Goal: Download file/media

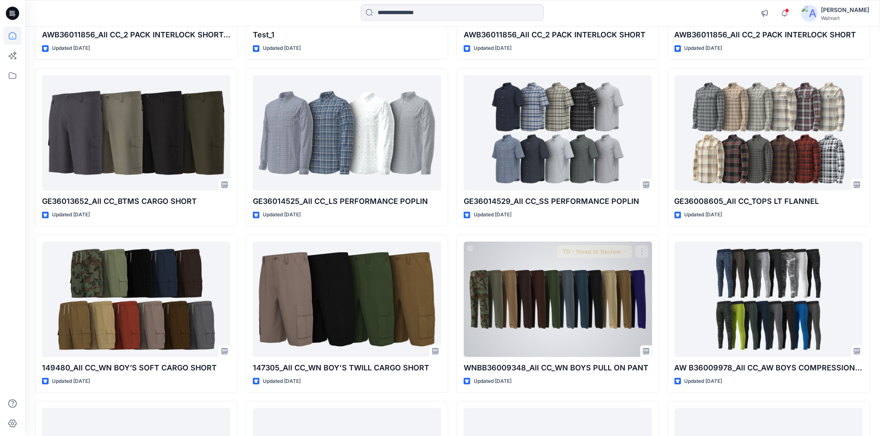
scroll to position [9305, 0]
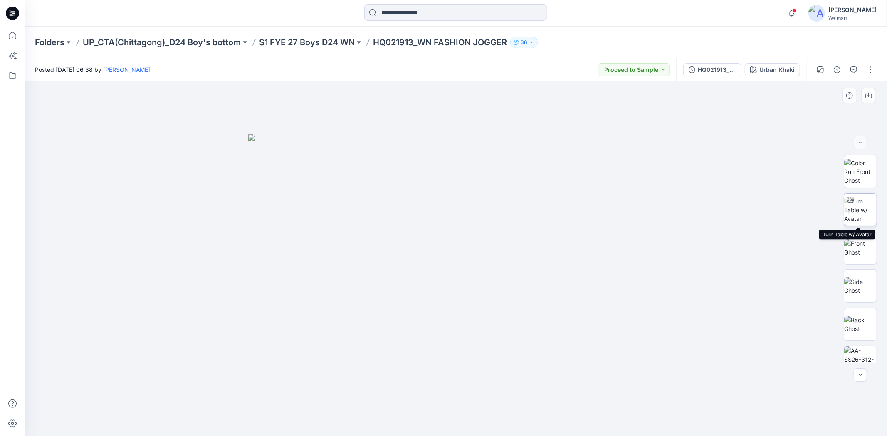
click at [867, 210] on img at bounding box center [860, 210] width 32 height 26
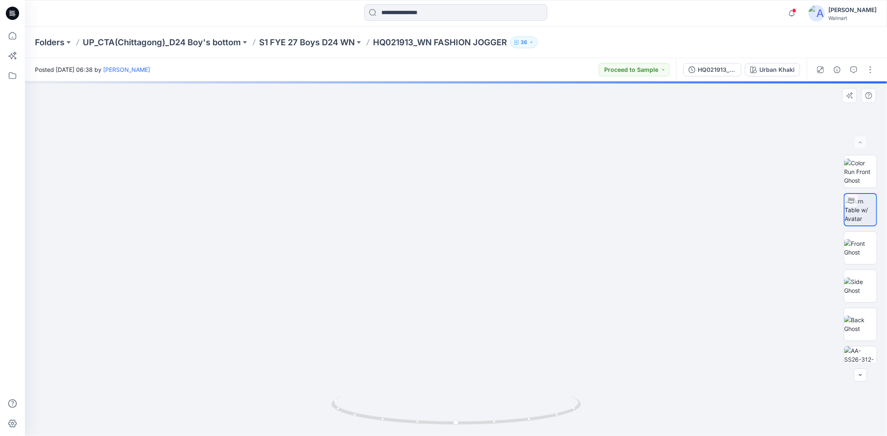
drag, startPoint x: 455, startPoint y: 301, endPoint x: 475, endPoint y: 140, distance: 161.7
click at [475, 140] on img at bounding box center [462, 2] width 1235 height 870
drag, startPoint x: 502, startPoint y: 293, endPoint x: 498, endPoint y: 217, distance: 76.6
drag, startPoint x: 507, startPoint y: 319, endPoint x: 508, endPoint y: 162, distance: 157.1
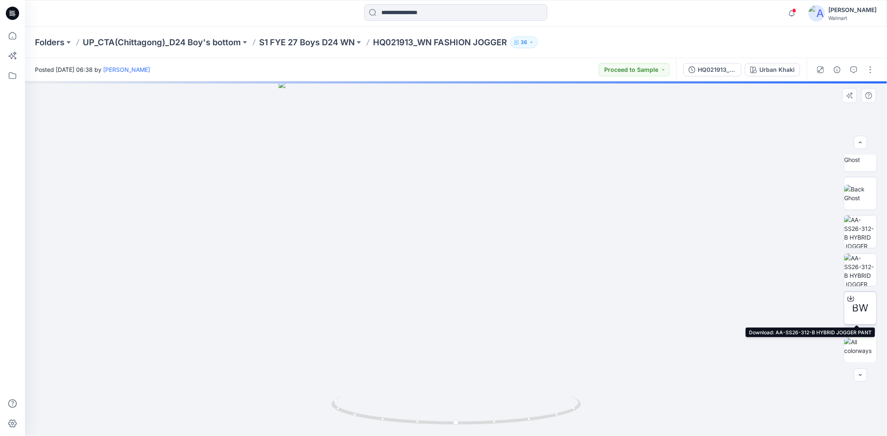
click at [857, 308] on span "BW" at bounding box center [860, 308] width 16 height 15
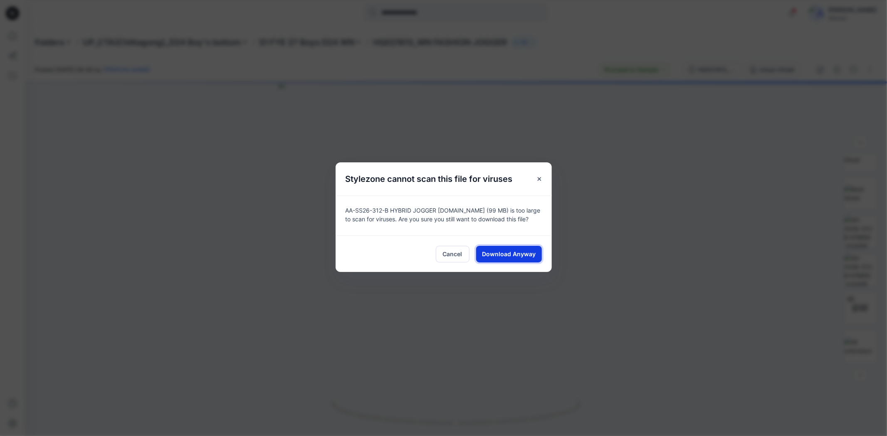
click at [505, 252] on span "Download Anyway" at bounding box center [509, 254] width 54 height 9
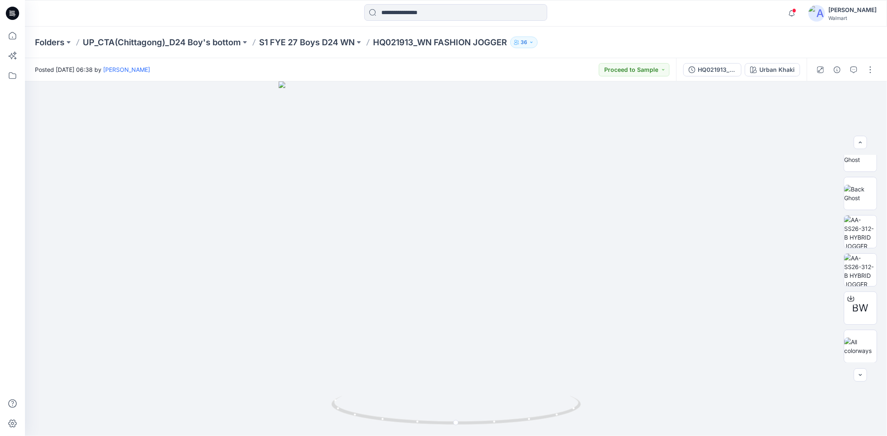
click at [604, 13] on div at bounding box center [455, 13] width 431 height 18
click at [327, 42] on p "S1 FYE 27 Boys D24 WN" at bounding box center [307, 43] width 96 height 12
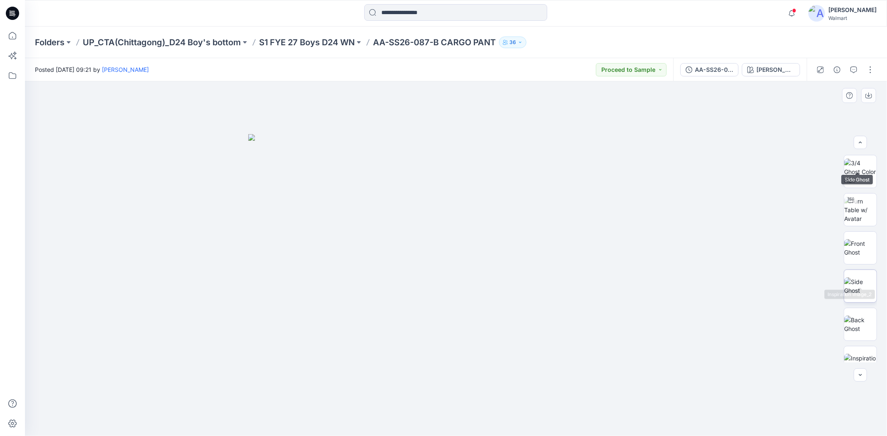
scroll to position [131, 0]
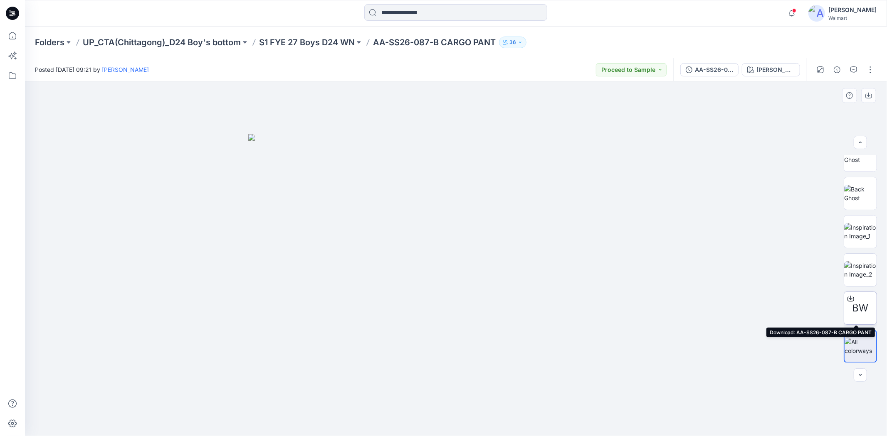
click at [863, 311] on span "BW" at bounding box center [860, 308] width 16 height 15
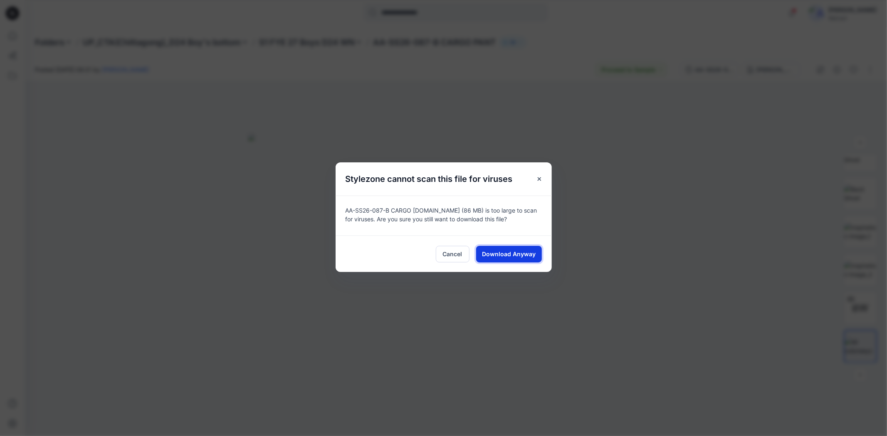
click at [520, 254] on span "Download Anyway" at bounding box center [509, 254] width 54 height 9
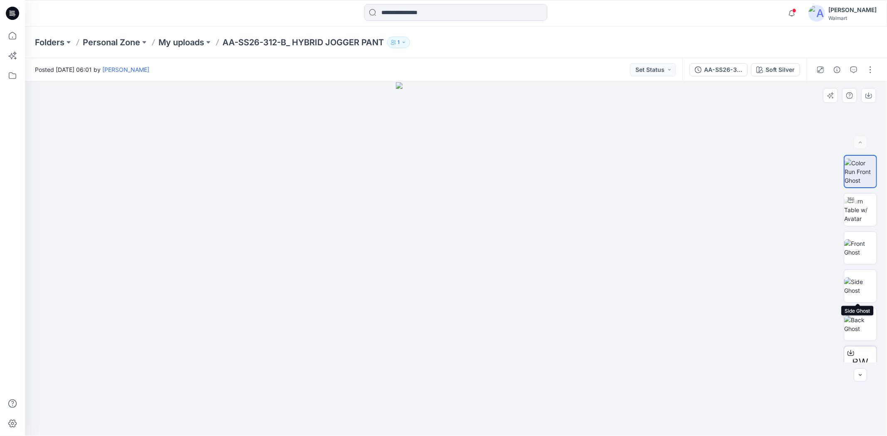
scroll to position [54, 0]
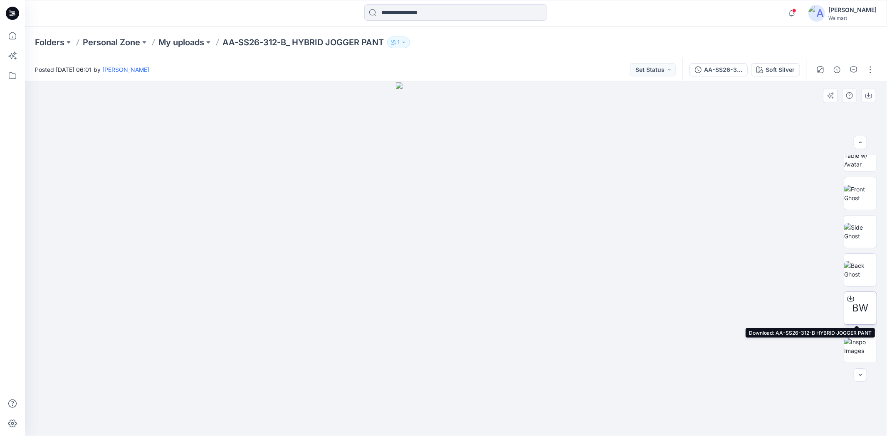
click at [865, 306] on span "BW" at bounding box center [860, 308] width 16 height 15
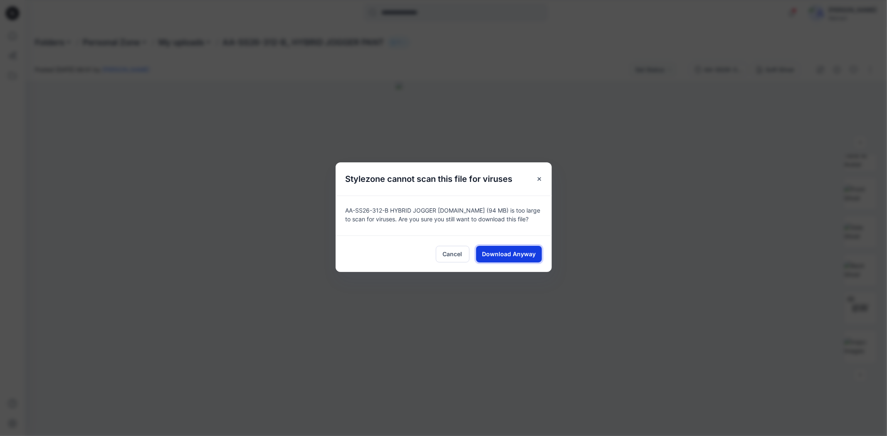
click at [511, 252] on span "Download Anyway" at bounding box center [509, 254] width 54 height 9
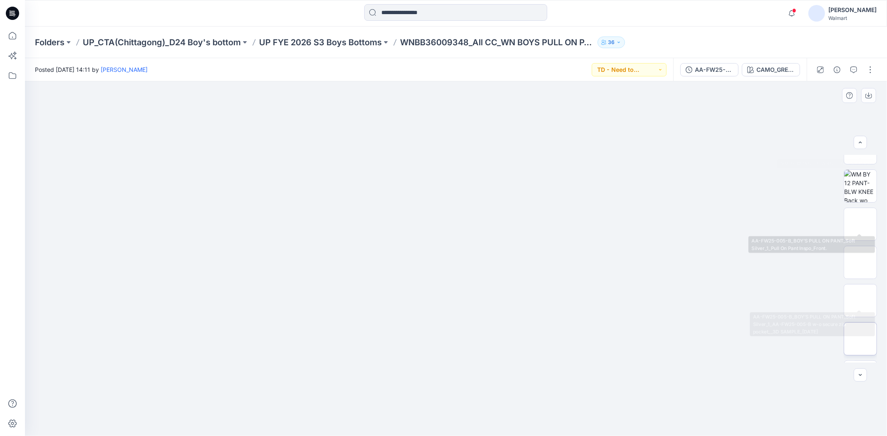
scroll to position [185, 0]
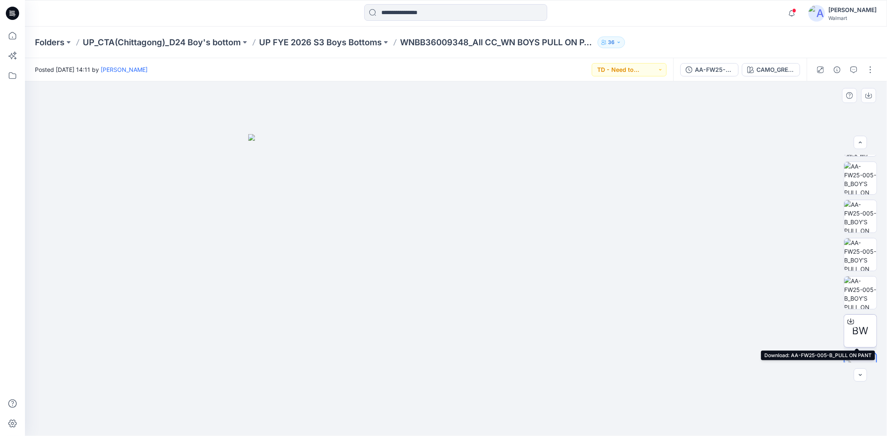
click at [858, 333] on span "BW" at bounding box center [860, 331] width 16 height 15
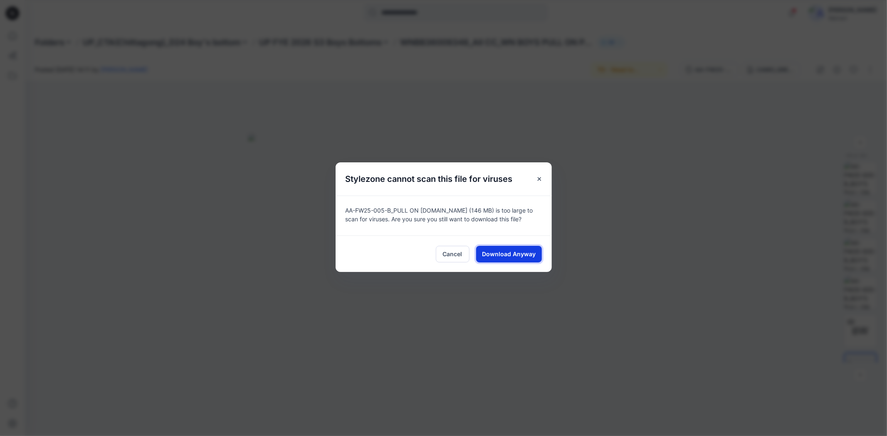
click at [528, 260] on button "Download Anyway" at bounding box center [509, 254] width 66 height 17
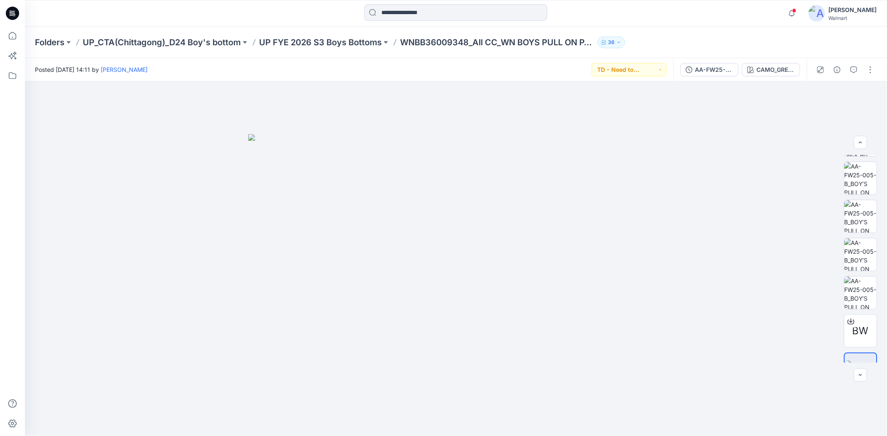
click at [653, 10] on div at bounding box center [455, 13] width 431 height 18
